Goal: Find specific page/section: Find specific page/section

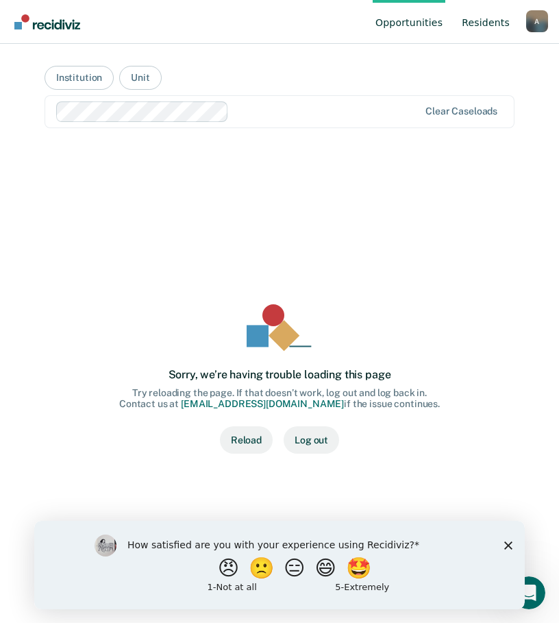
click at [478, 21] on link "Resident s" at bounding box center [485, 22] width 53 height 44
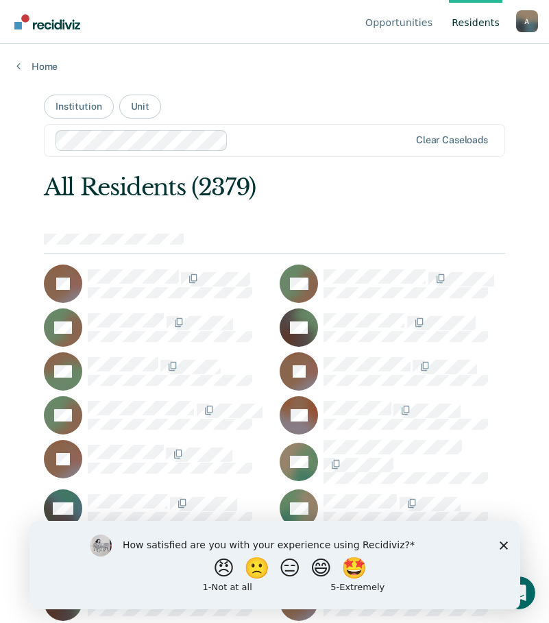
scroll to position [7046, 0]
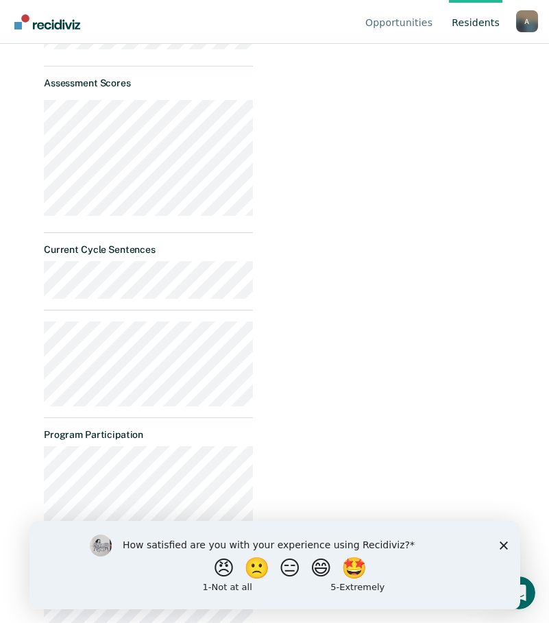
scroll to position [411, 0]
